Goal: Use online tool/utility: Utilize a website feature to perform a specific function

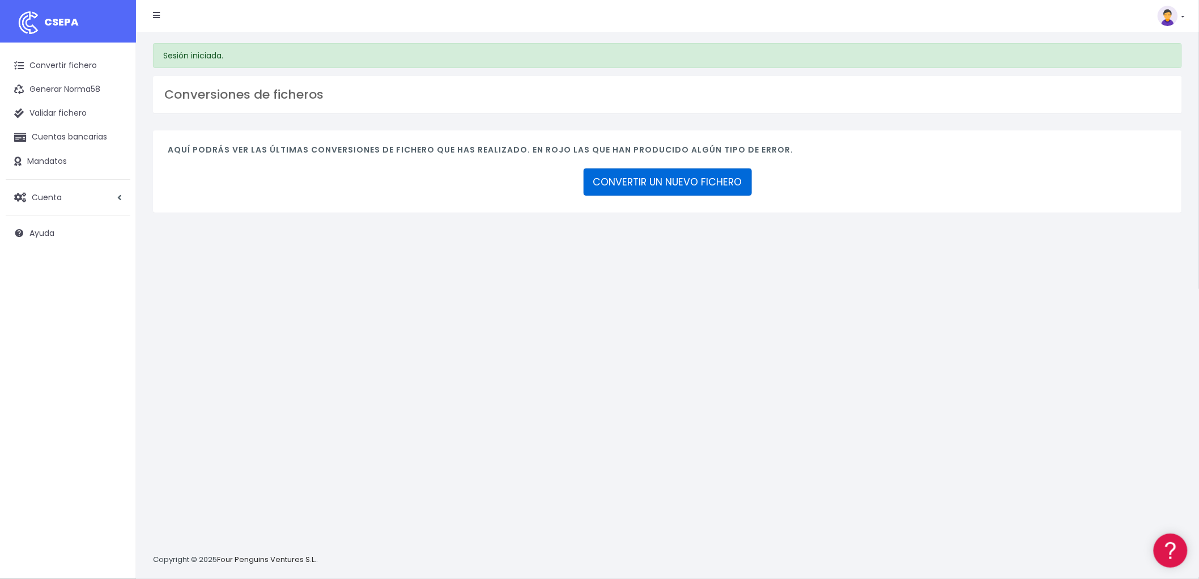
click at [678, 192] on link "CONVERTIR UN NUEVO FICHERO" at bounding box center [668, 181] width 168 height 27
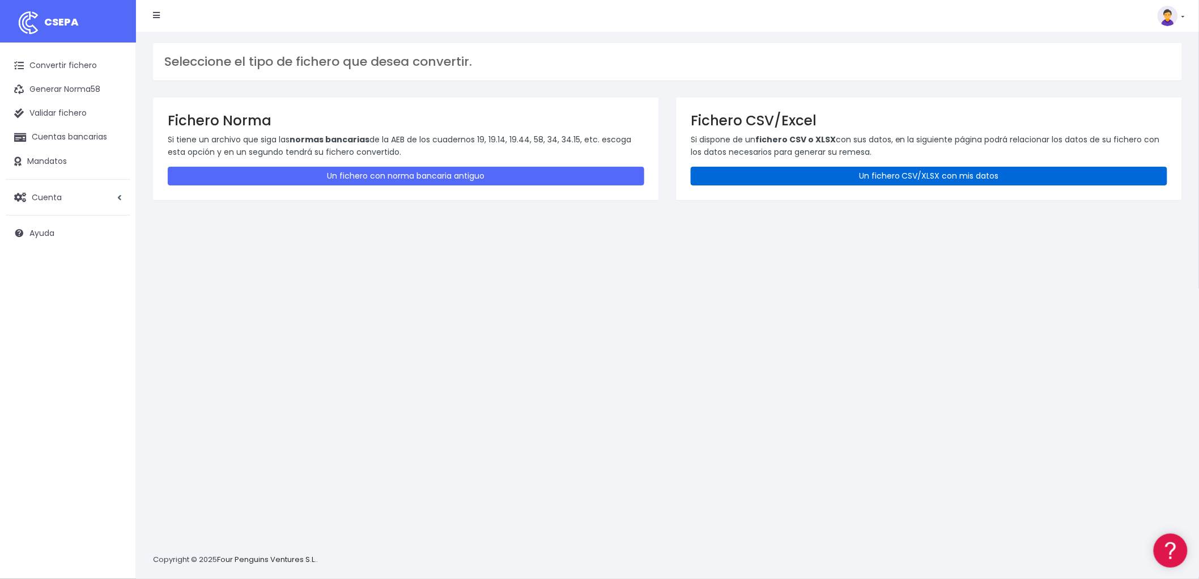
click at [929, 172] on link "Un fichero CSV/XLSX con mis datos" at bounding box center [929, 176] width 477 height 19
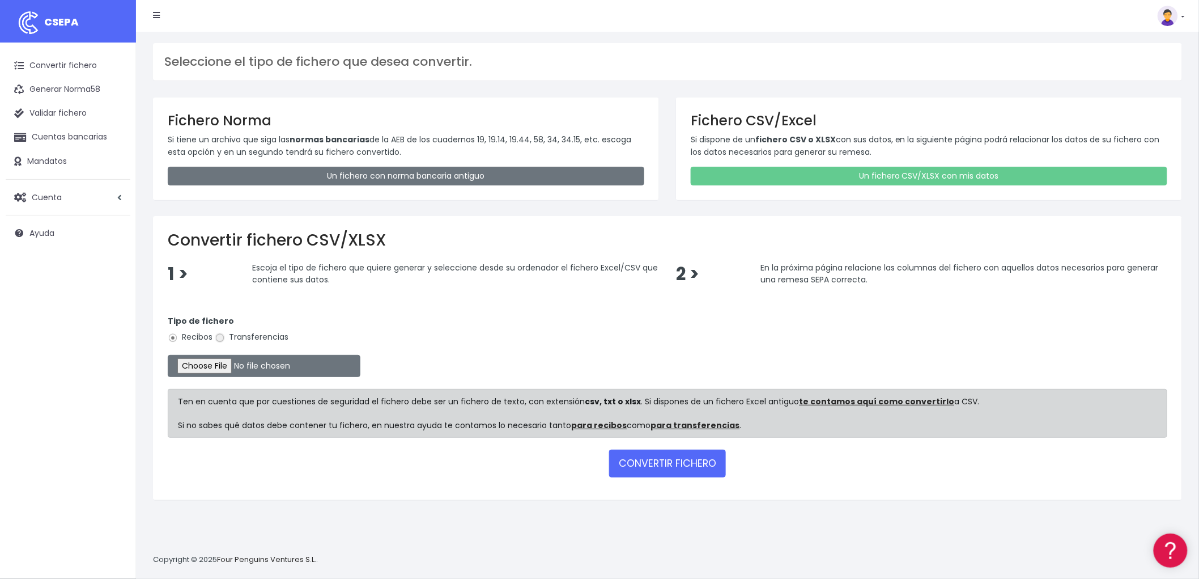
drag, startPoint x: 221, startPoint y: 337, endPoint x: 224, endPoint y: 344, distance: 7.6
click at [221, 337] on input "Transferencias" at bounding box center [220, 338] width 10 height 10
radio input "true"
click at [228, 359] on input "file" at bounding box center [264, 366] width 193 height 22
type input "C:\fakepath\REMESA TRF ADVANCE.csv"
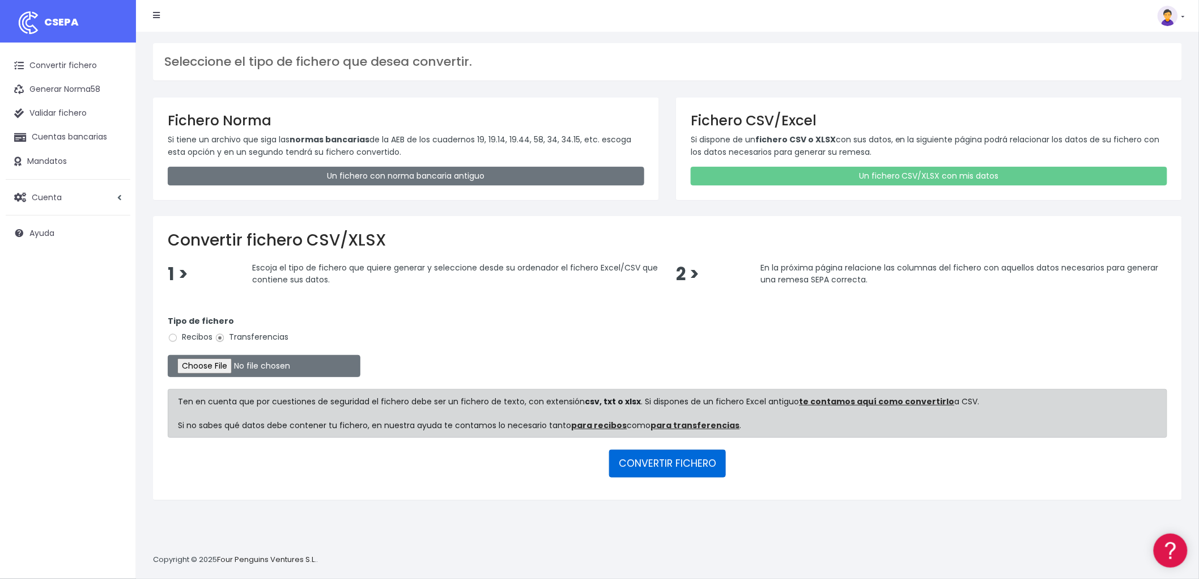
click at [652, 461] on button "CONVERTIR FICHERO" at bounding box center [667, 462] width 117 height 27
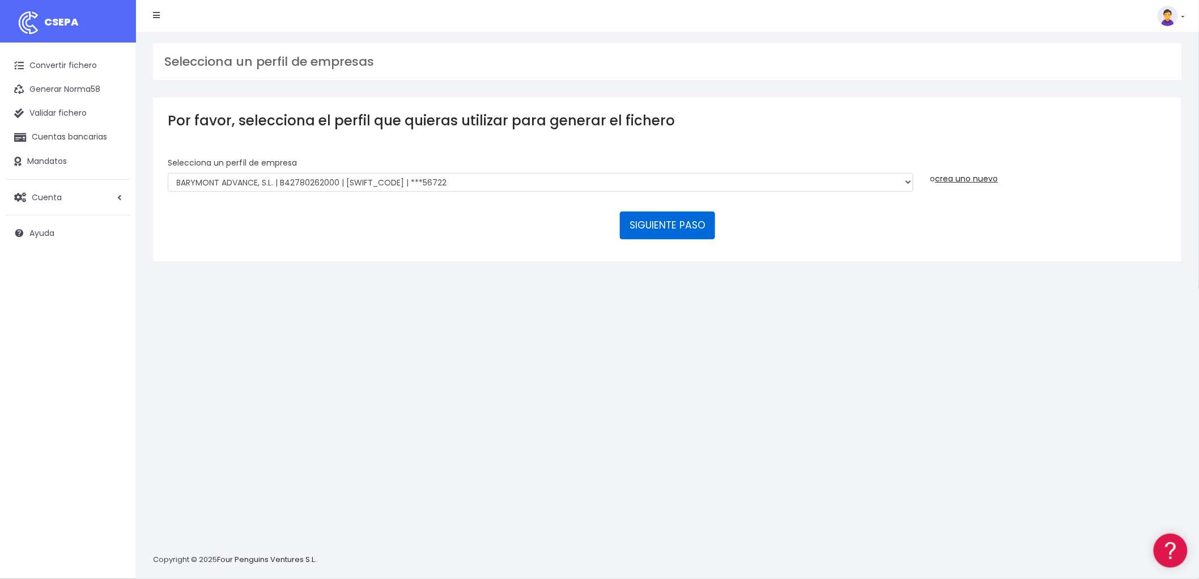
click at [698, 231] on button "SIGUIENTE PASO" at bounding box center [667, 224] width 95 height 27
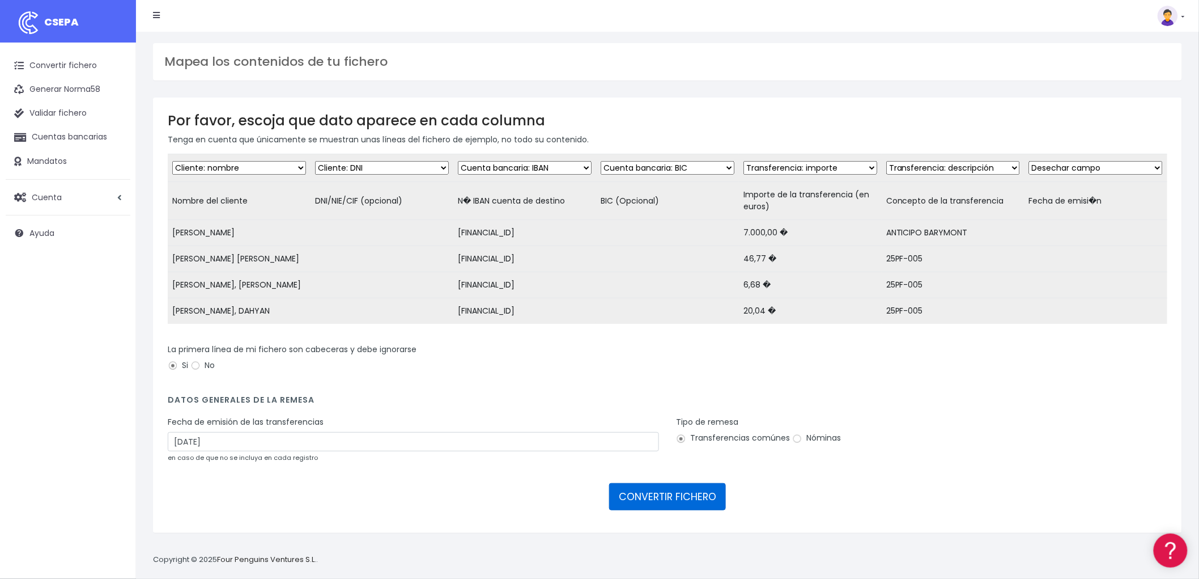
click at [663, 510] on button "CONVERTIR FICHERO" at bounding box center [667, 496] width 117 height 27
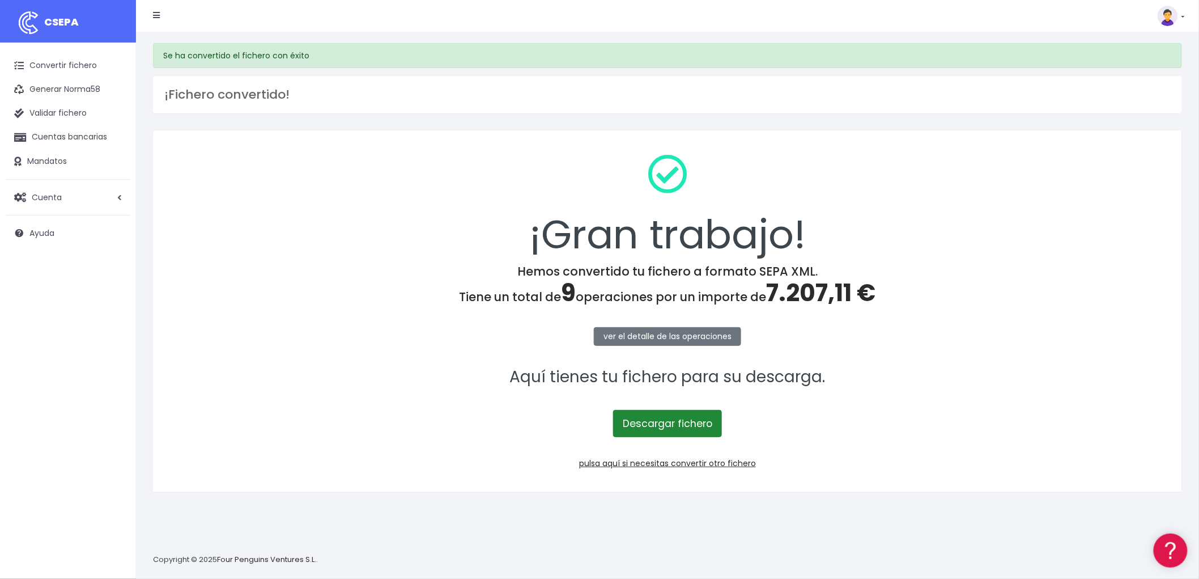
click at [665, 427] on link "Descargar fichero" at bounding box center [667, 423] width 109 height 27
